Goal: Information Seeking & Learning: Learn about a topic

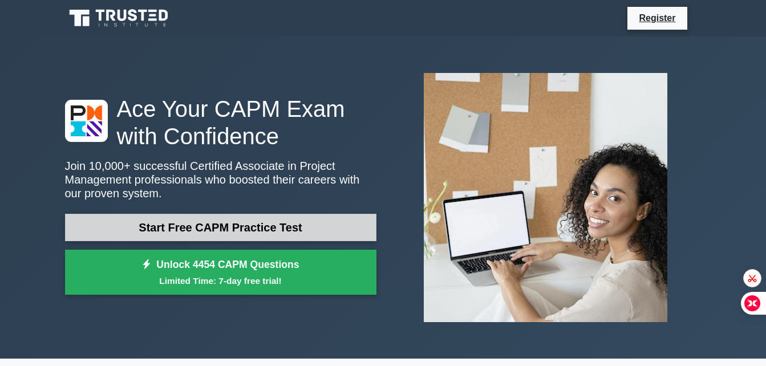
click at [241, 223] on link "Start Free CAPM Practice Test" at bounding box center [220, 227] width 311 height 27
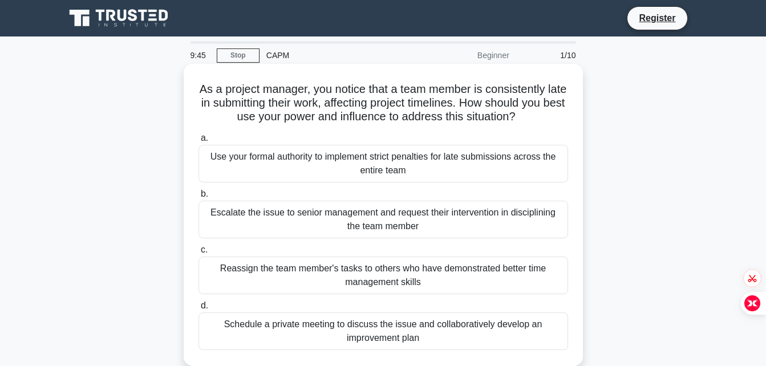
click at [362, 172] on div "Use your formal authority to implement strict penalties for late submissions ac…" at bounding box center [382, 164] width 369 height 38
click at [198, 142] on input "a. Use your formal authority to implement strict penalties for late submissions…" at bounding box center [198, 138] width 0 height 7
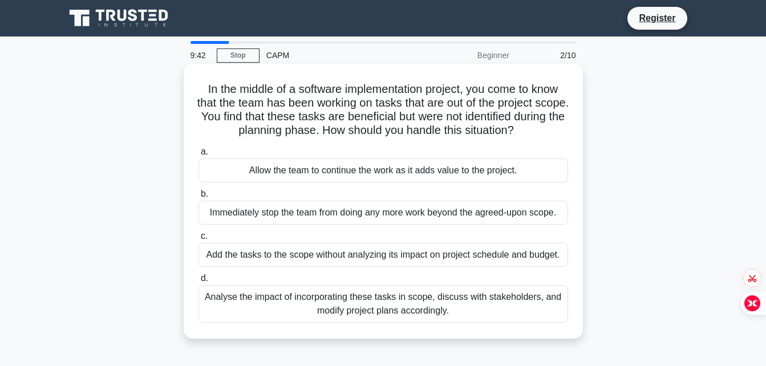
click at [353, 217] on div "Immediately stop the team from doing any more work beyond the agreed-upon scope." at bounding box center [382, 213] width 369 height 24
click at [198, 198] on input "b. Immediately stop the team from doing any more work beyond the agreed-upon sc…" at bounding box center [198, 193] width 0 height 7
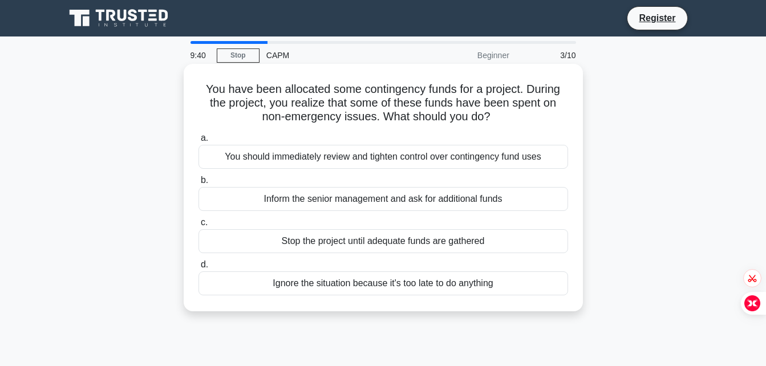
click at [361, 205] on div "Inform the senior management and ask for additional funds" at bounding box center [382, 199] width 369 height 24
click at [198, 184] on input "b. Inform the senior management and ask for additional funds" at bounding box center [198, 180] width 0 height 7
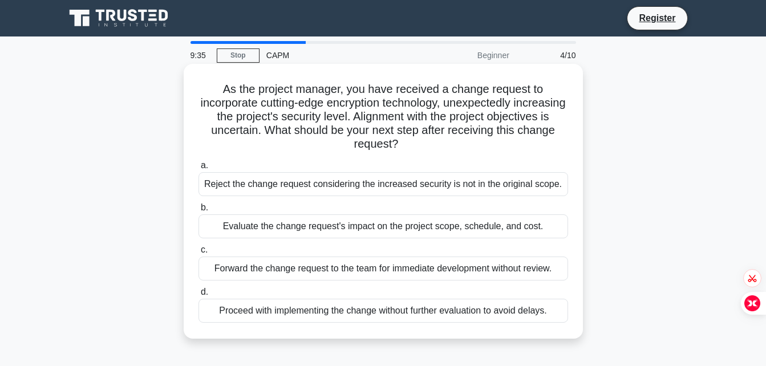
click at [361, 233] on div "Evaluate the change request's impact on the project scope, schedule, and cost." at bounding box center [382, 226] width 369 height 24
click at [198, 212] on input "b. Evaluate the change request's impact on the project scope, schedule, and cos…" at bounding box center [198, 207] width 0 height 7
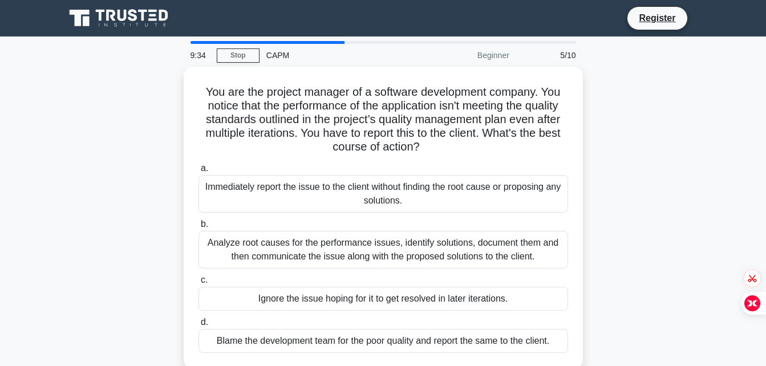
click at [361, 233] on div "Analyze root causes for the performance issues, identify solutions, document th…" at bounding box center [382, 250] width 369 height 38
click at [198, 228] on input "b. Analyze root causes for the performance issues, identify solutions, document…" at bounding box center [198, 224] width 0 height 7
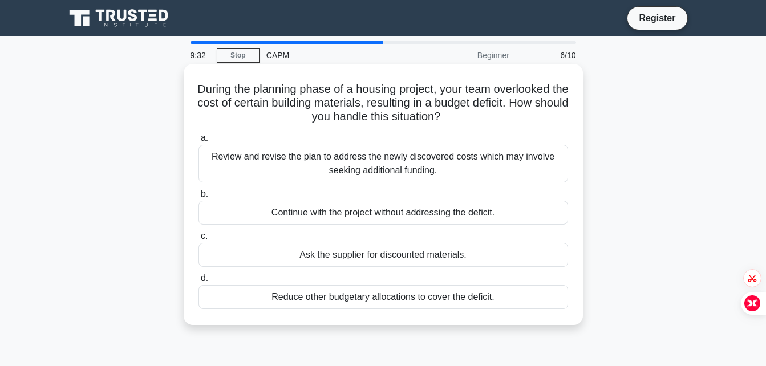
click at [360, 249] on div "Ask the supplier for discounted materials." at bounding box center [382, 255] width 369 height 24
click at [198, 240] on input "c. Ask the supplier for discounted materials." at bounding box center [198, 236] width 0 height 7
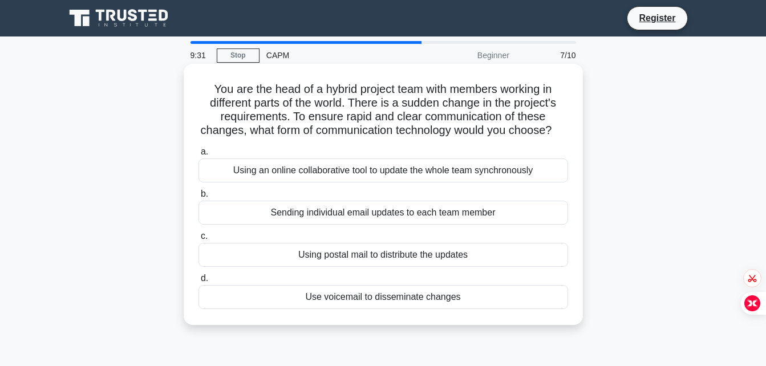
click at [359, 265] on div "Using postal mail to distribute the updates" at bounding box center [382, 255] width 369 height 24
click at [198, 240] on input "c. Using postal mail to distribute the updates" at bounding box center [198, 236] width 0 height 7
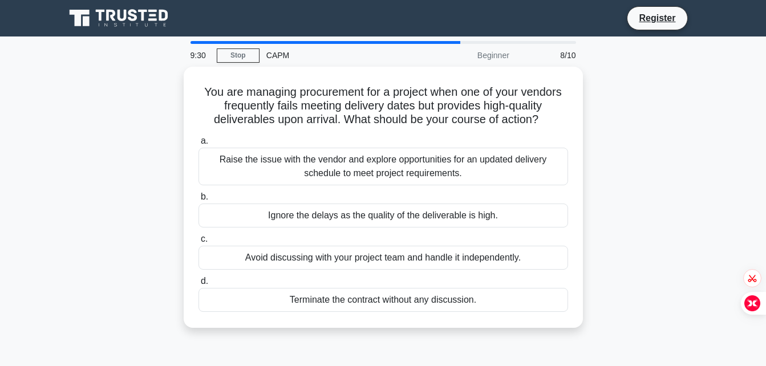
click at [359, 265] on div "Avoid discussing with your project team and handle it independently." at bounding box center [382, 258] width 369 height 24
click at [198, 243] on input "c. Avoid discussing with your project team and handle it independently." at bounding box center [198, 238] width 0 height 7
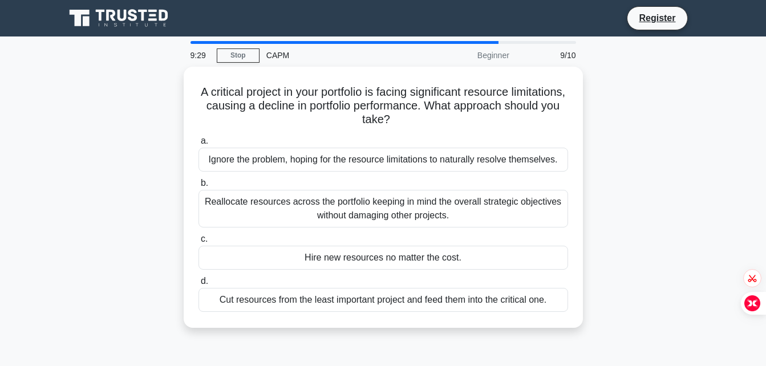
click at [359, 265] on div "Hire new resources no matter the cost." at bounding box center [382, 258] width 369 height 24
click at [198, 243] on input "c. Hire new resources no matter the cost." at bounding box center [198, 238] width 0 height 7
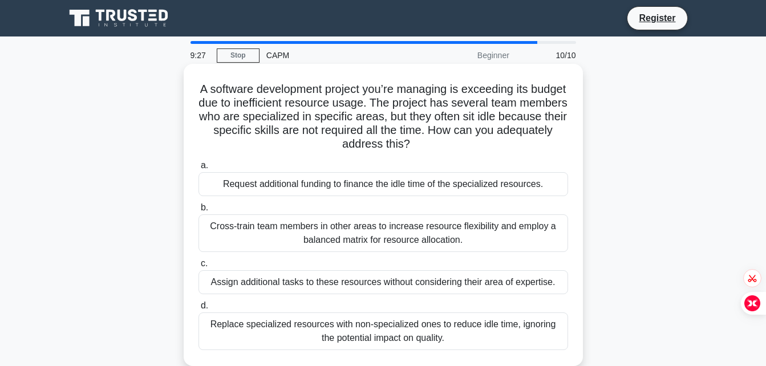
click at [359, 275] on div "Assign additional tasks to these resources without considering their area of ex…" at bounding box center [382, 282] width 369 height 24
click at [198, 267] on input "c. Assign additional tasks to these resources without considering their area of…" at bounding box center [198, 263] width 0 height 7
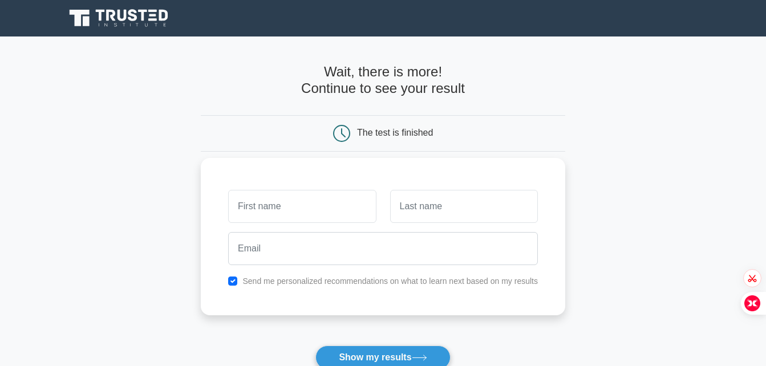
click at [345, 218] on input "text" at bounding box center [302, 206] width 148 height 33
type input "mogau"
click at [409, 215] on input "text" at bounding box center [464, 206] width 148 height 33
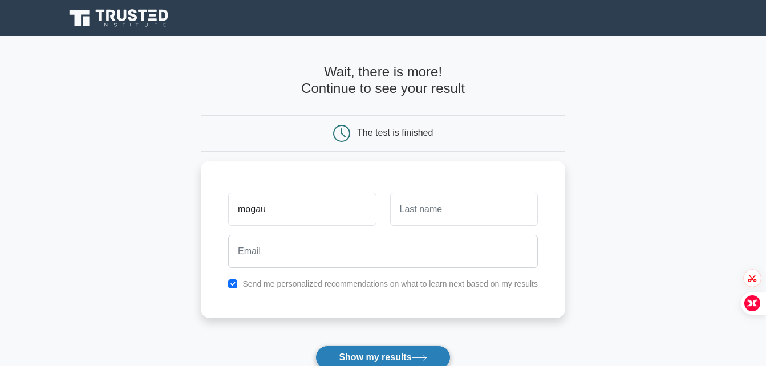
click at [344, 352] on button "Show my results" at bounding box center [382, 357] width 135 height 24
type input "mogau"
click at [374, 357] on button "Show my results" at bounding box center [382, 357] width 135 height 24
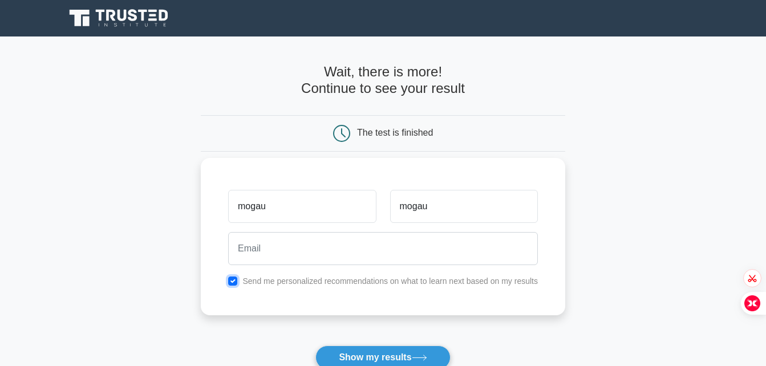
click at [232, 281] on input "checkbox" at bounding box center [232, 280] width 9 height 9
checkbox input "false"
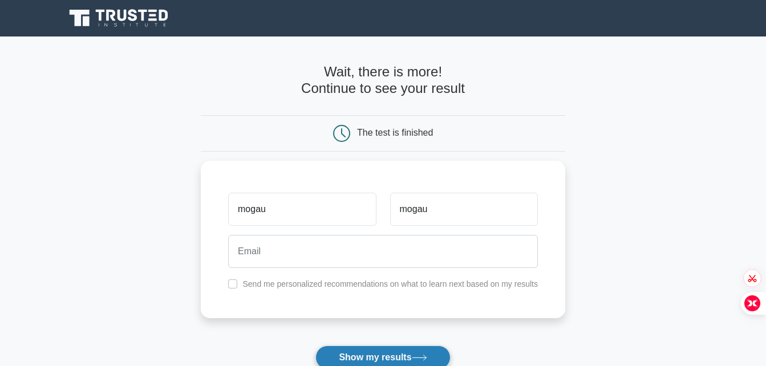
click at [334, 356] on button "Show my results" at bounding box center [382, 357] width 135 height 24
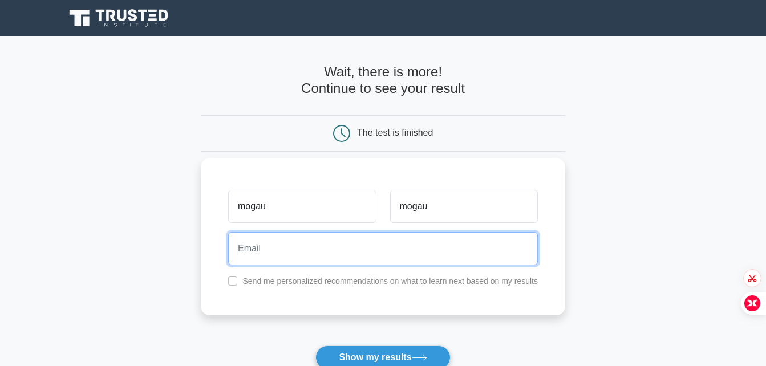
click at [282, 259] on input "email" at bounding box center [383, 248] width 310 height 33
type input "[EMAIL_ADDRESS][DOMAIN_NAME]"
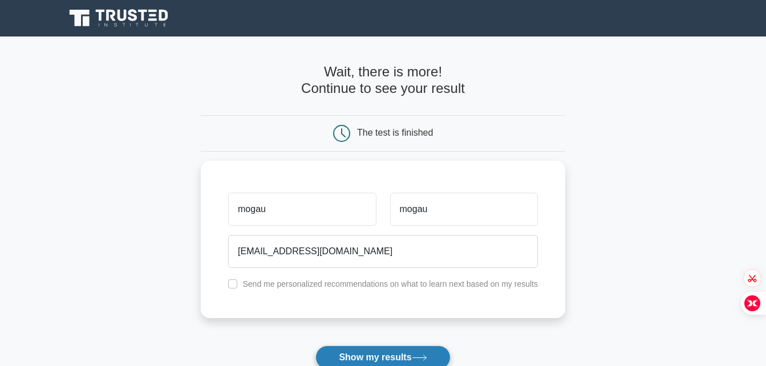
click at [362, 357] on button "Show my results" at bounding box center [382, 357] width 135 height 24
